Goal: Task Accomplishment & Management: Use online tool/utility

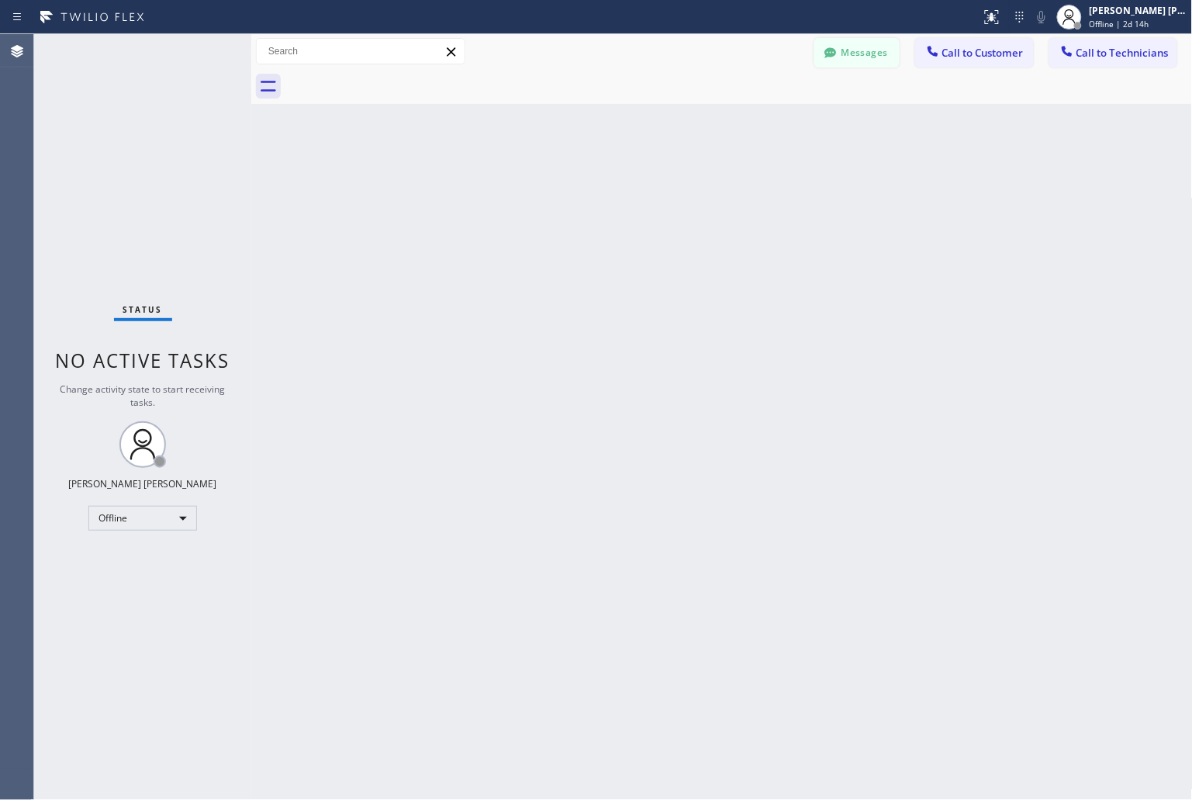
click at [821, 62] on button "Messages" at bounding box center [856, 52] width 85 height 29
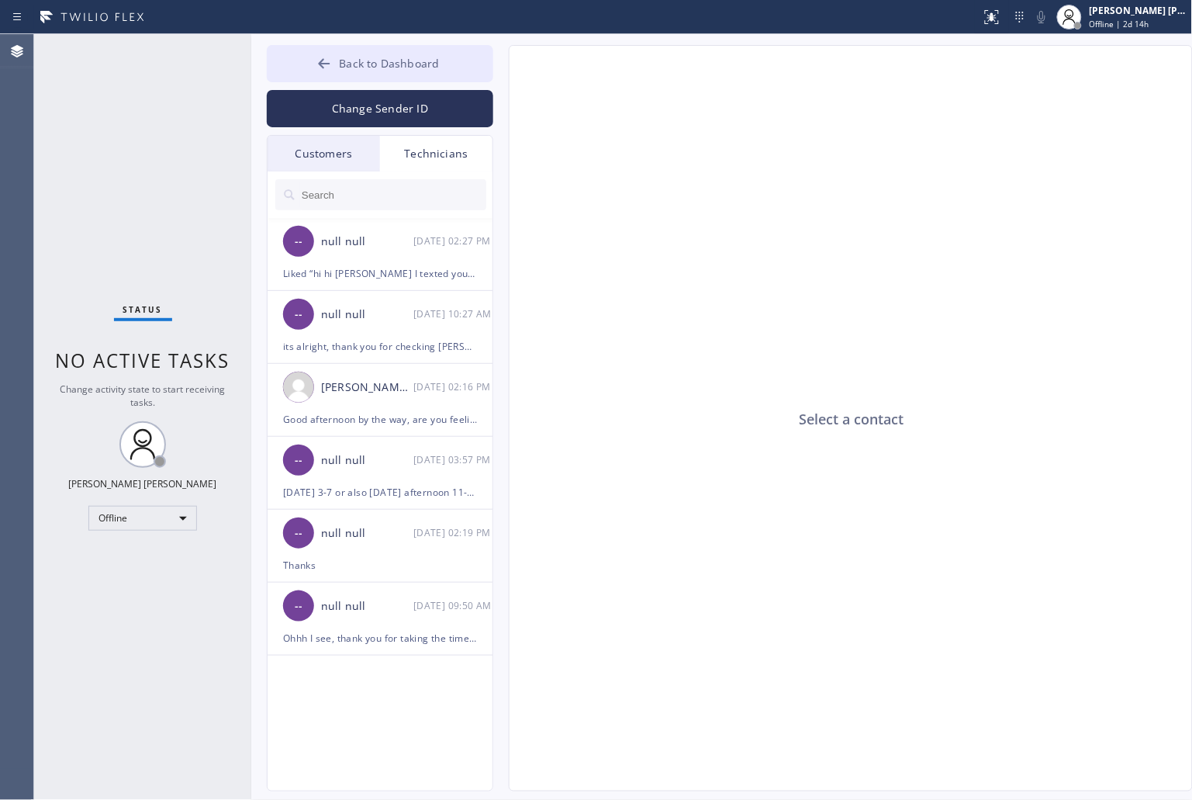
click at [295, 71] on button "Back to Dashboard" at bounding box center [380, 63] width 226 height 37
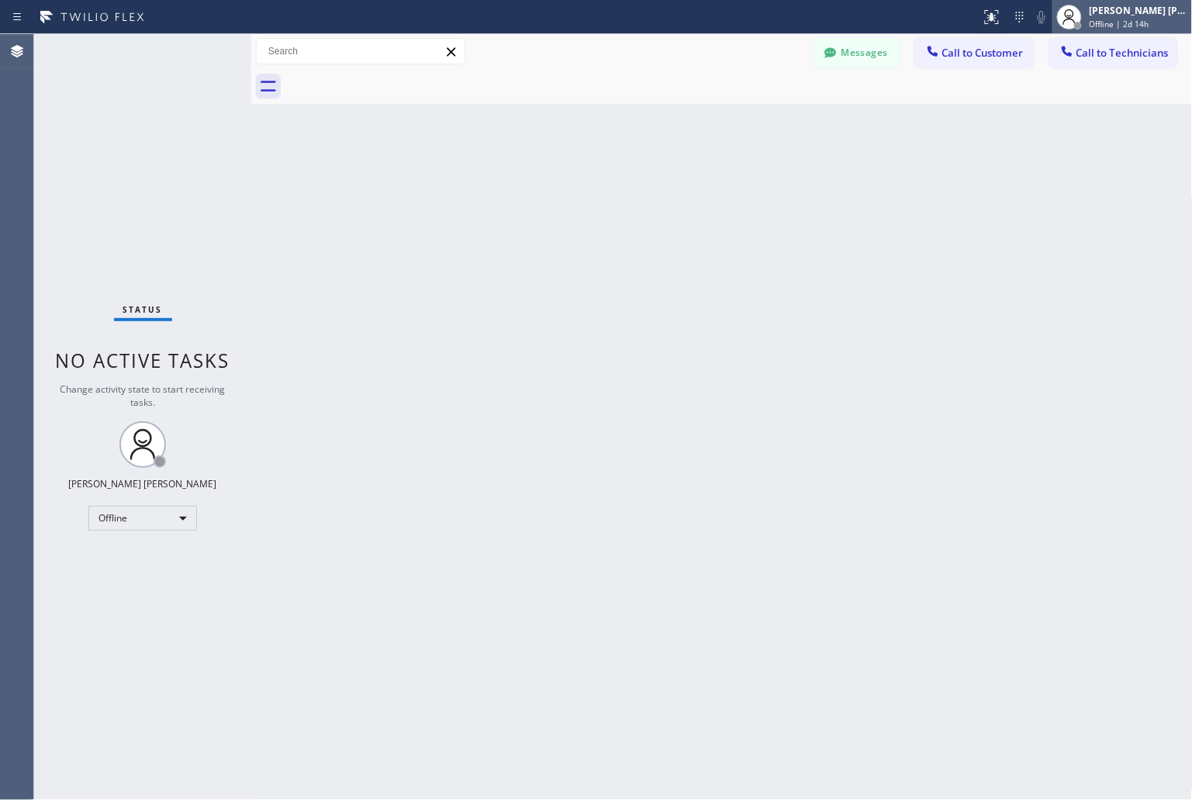
click at [1090, 31] on div "[PERSON_NAME] [PERSON_NAME] Offline | 2d 14h" at bounding box center [1122, 17] width 140 height 34
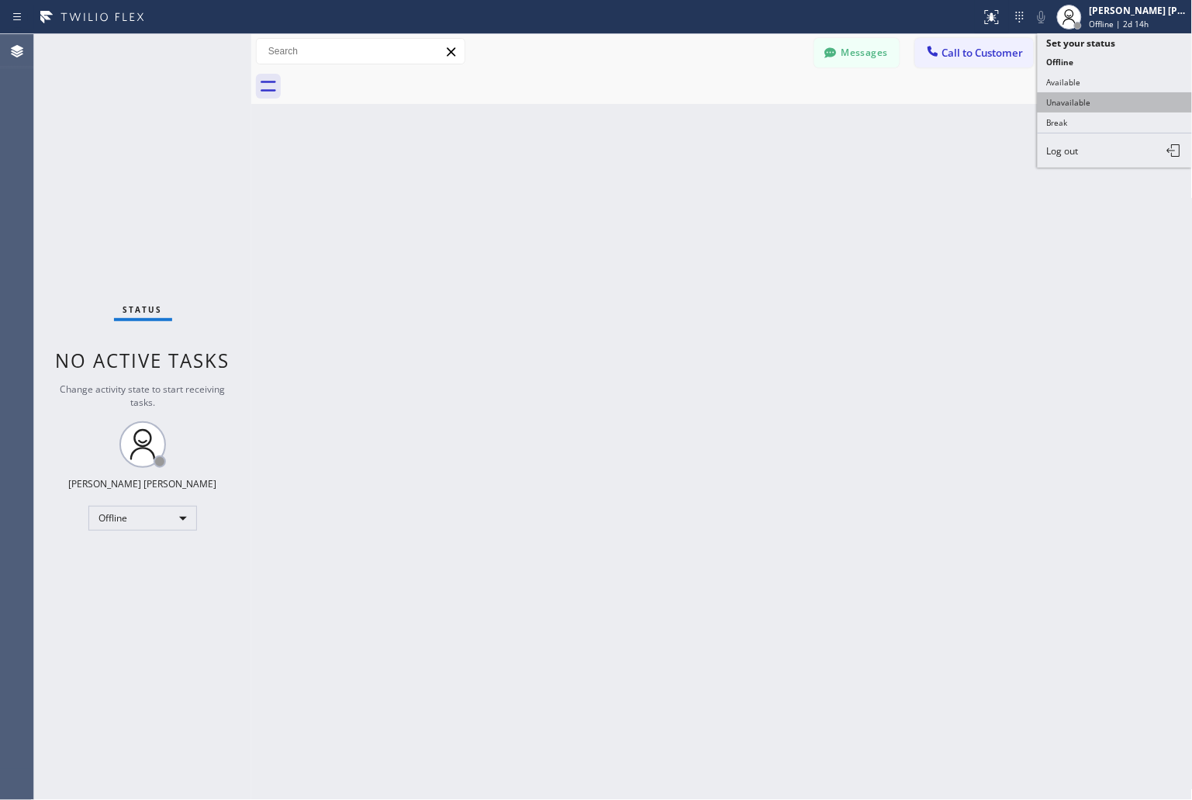
click at [1087, 105] on button "Unavailable" at bounding box center [1115, 102] width 155 height 20
